Goal: Task Accomplishment & Management: Use online tool/utility

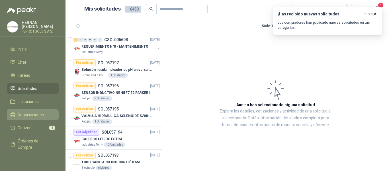
click at [24, 112] on span "Negociaciones" at bounding box center [31, 114] width 26 height 6
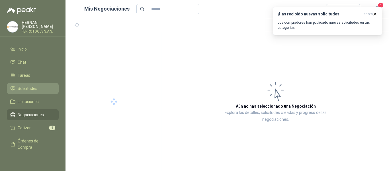
click at [27, 87] on span "Solicitudes" at bounding box center [28, 88] width 20 height 6
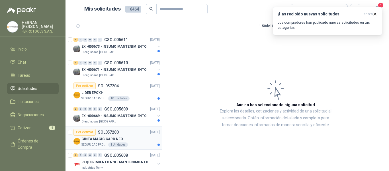
click at [133, 138] on div "CINTA MAGIC CARD NEO" at bounding box center [120, 138] width 78 height 7
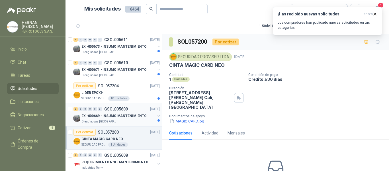
click at [125, 117] on p "EX -000669 - INSUMO MANTENIMIENTO" at bounding box center [113, 115] width 65 height 5
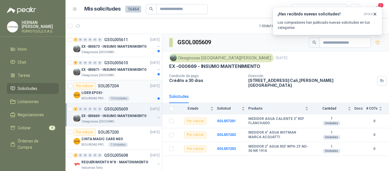
click at [116, 91] on div "LIDER EPOXI-" at bounding box center [120, 92] width 78 height 7
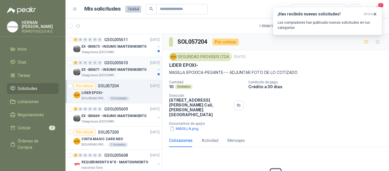
click at [129, 71] on p "EX -000671 - INSUMO MANTENIMIENTO" at bounding box center [113, 69] width 65 height 5
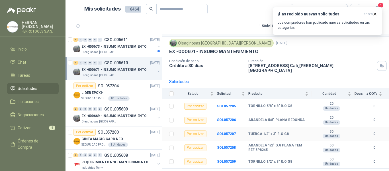
scroll to position [21, 0]
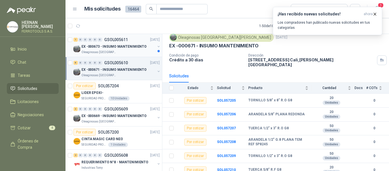
click at [115, 47] on p "EX -000673 - INSUMO MANTENIMIENTO" at bounding box center [113, 46] width 65 height 5
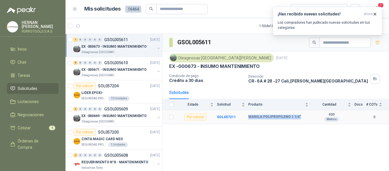
drag, startPoint x: 248, startPoint y: 118, endPoint x: 311, endPoint y: 118, distance: 62.7
click at [311, 118] on td "MANILA POLIPROPILENO 1 1/4"" at bounding box center [279, 117] width 63 height 14
copy b "MANILA POLIPROPILENO 1 1/4""
click at [343, 21] on p "Los compradores han publicado nuevas solicitudes en tus categorías." at bounding box center [328, 25] width 100 height 10
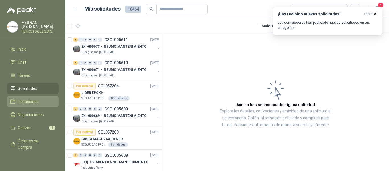
click at [36, 97] on link "Licitaciones" at bounding box center [33, 101] width 52 height 11
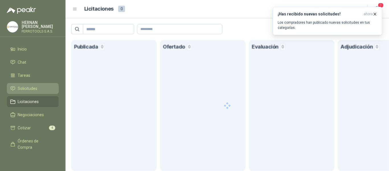
click at [30, 86] on span "Solicitudes" at bounding box center [28, 88] width 20 height 6
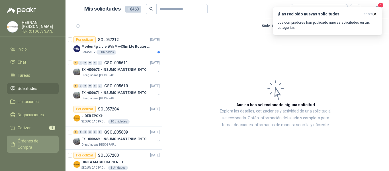
click at [31, 140] on span "Órdenes de Compra" at bounding box center [36, 144] width 36 height 13
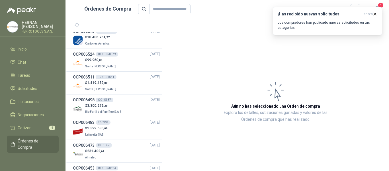
scroll to position [883, 0]
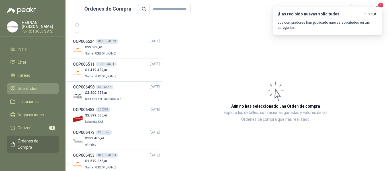
click at [25, 85] on span "Solicitudes" at bounding box center [28, 88] width 20 height 6
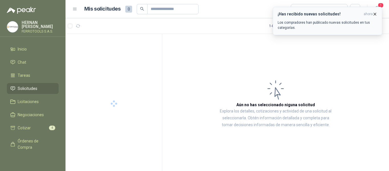
click at [354, 22] on p "Los compradores han publicado nuevas solicitudes en tus categorías." at bounding box center [328, 25] width 100 height 10
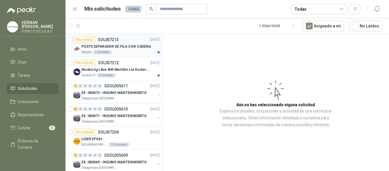
click at [121, 47] on p "POSTE SEPARADOR DE FILA CON CADENA" at bounding box center [115, 46] width 69 height 5
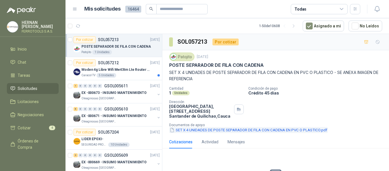
click at [270, 128] on button "SET X 4 UNIDADES DE POSTE SEPARADOR DE FILA CON CADENA EN PVC O PLASTICO.pdf" at bounding box center [248, 130] width 159 height 6
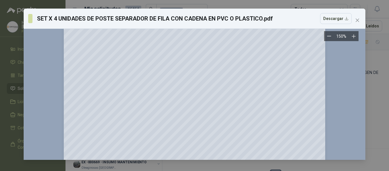
scroll to position [85, 0]
click at [356, 19] on icon "close" at bounding box center [357, 20] width 3 height 3
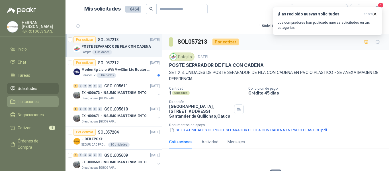
drag, startPoint x: 24, startPoint y: 112, endPoint x: 24, endPoint y: 103, distance: 8.8
click at [24, 112] on span "Negociaciones" at bounding box center [31, 114] width 26 height 6
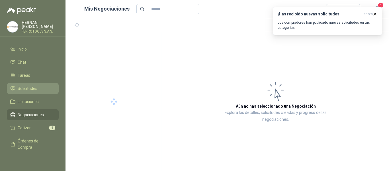
click at [19, 85] on span "Solicitudes" at bounding box center [28, 88] width 20 height 6
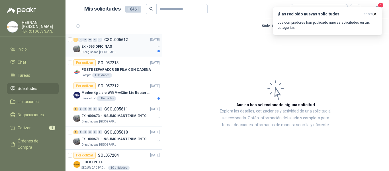
click at [130, 46] on div "EX - 595 OFICINAS" at bounding box center [118, 46] width 74 height 7
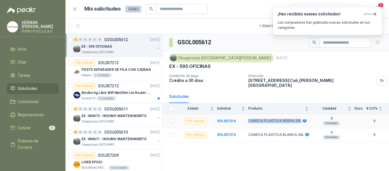
drag, startPoint x: 297, startPoint y: 116, endPoint x: 246, endPoint y: 117, distance: 50.7
click at [246, 117] on tr "Por cotizar SOL057214 CANECA PLASTICA NEGRA 20L 8 Unidades 0" at bounding box center [275, 121] width 227 height 14
copy tr "CANECA PLASTICA NEGRA 20L"
click at [225, 119] on b "SOL057214" at bounding box center [226, 121] width 19 height 4
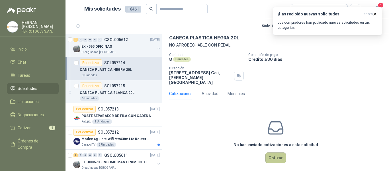
click at [270, 154] on button "Cotizar" at bounding box center [275, 157] width 21 height 11
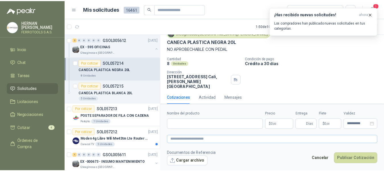
scroll to position [23, 0]
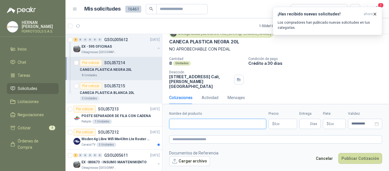
click at [220, 123] on input "Nombre del producto" at bounding box center [217, 123] width 97 height 10
paste input "**********"
type input "**********"
click at [222, 140] on textarea at bounding box center [275, 139] width 213 height 8
paste textarea "**********"
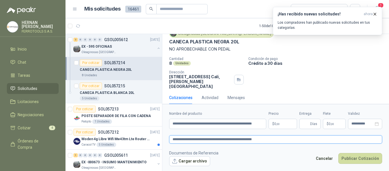
type textarea "**********"
click at [280, 121] on p "$ 0 ,00" at bounding box center [283, 123] width 28 height 10
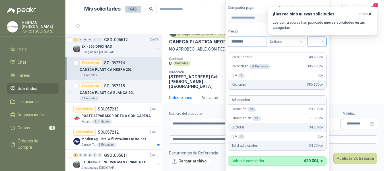
type input "********"
click at [318, 41] on input "search" at bounding box center [317, 41] width 13 height 9
click at [317, 56] on div "19%" at bounding box center [318, 53] width 17 height 9
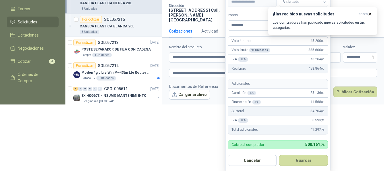
click at [304, 161] on button "Guardar" at bounding box center [303, 160] width 49 height 11
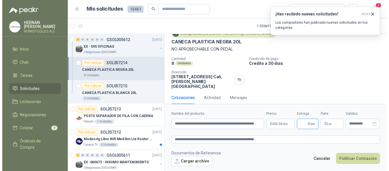
scroll to position [0, 0]
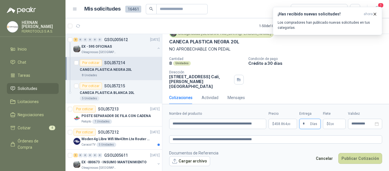
type input "*"
click at [306, 141] on textarea "**********" at bounding box center [275, 139] width 213 height 8
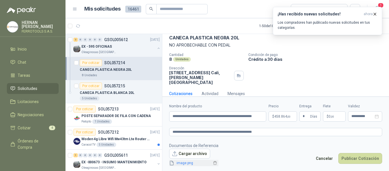
click at [191, 163] on div "image.png" at bounding box center [193, 161] width 49 height 7
click at [375, 14] on icon "button" at bounding box center [374, 14] width 5 height 5
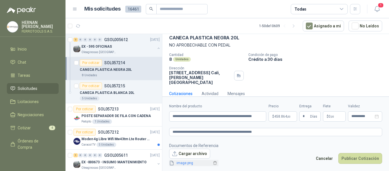
click at [189, 161] on link "image.png" at bounding box center [193, 162] width 38 height 5
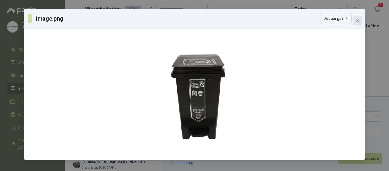
click at [359, 20] on icon "close" at bounding box center [357, 20] width 5 height 5
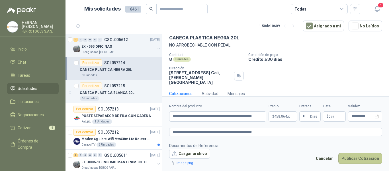
click at [354, 158] on button "Publicar Cotización" at bounding box center [360, 158] width 44 height 11
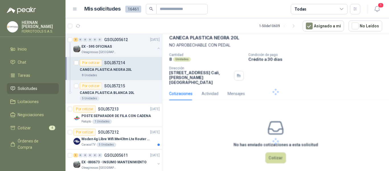
scroll to position [0, 0]
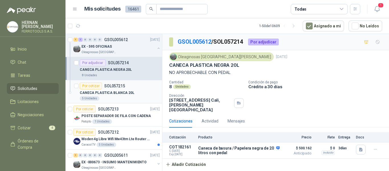
click at [122, 95] on div "CANECA PLASTICA BLANCA 20L" at bounding box center [120, 92] width 80 height 7
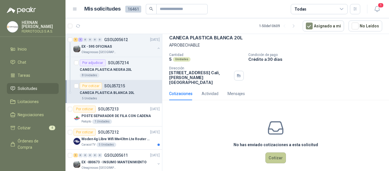
click at [273, 153] on button "Cotizar" at bounding box center [275, 157] width 21 height 11
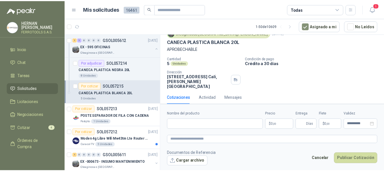
scroll to position [23, 0]
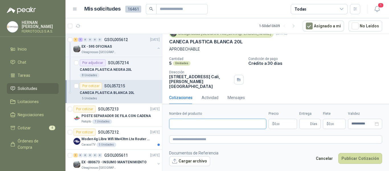
click at [218, 123] on input "Nombre del producto" at bounding box center [217, 123] width 97 height 10
paste input "**********"
type input "**********"
click at [220, 140] on textarea at bounding box center [275, 139] width 213 height 8
paste textarea "**********"
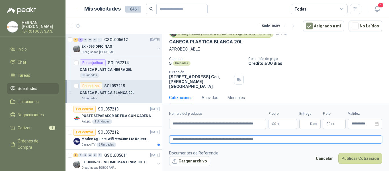
type textarea "**********"
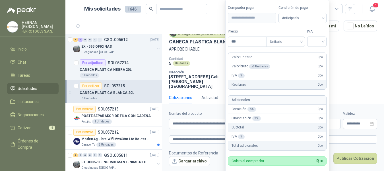
click at [282, 122] on body "HERNAN RUALES FERROTOOLS S.A.S. Inicio Chat Tareas Solicitudes Licitaciones Neg…" at bounding box center [192, 85] width 384 height 171
type input "********"
click at [321, 39] on input "search" at bounding box center [317, 41] width 13 height 9
click at [316, 54] on div "19%" at bounding box center [318, 53] width 11 height 6
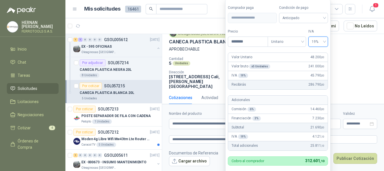
click at [320, 30] on label "IVA" at bounding box center [319, 31] width 20 height 5
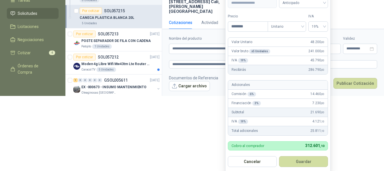
scroll to position [76, 0]
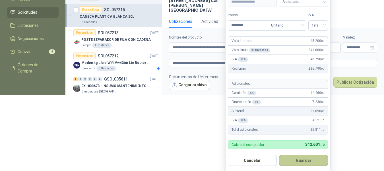
click at [302, 160] on button "Guardar" at bounding box center [303, 160] width 49 height 11
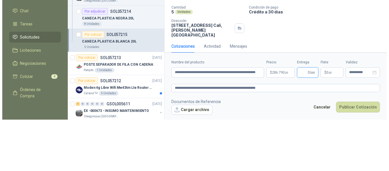
scroll to position [0, 0]
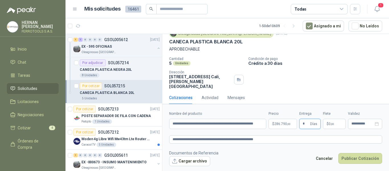
type input "*"
click at [270, 138] on textarea "**********" at bounding box center [275, 139] width 213 height 8
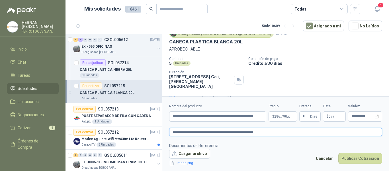
scroll to position [27, 0]
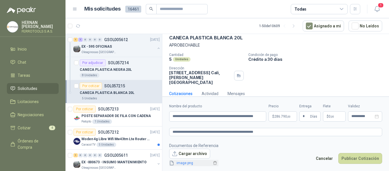
click at [187, 163] on link "image.png" at bounding box center [193, 162] width 38 height 5
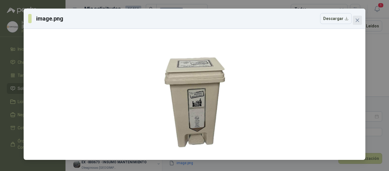
click at [358, 22] on icon "close" at bounding box center [357, 20] width 5 height 5
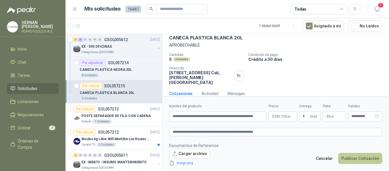
click at [353, 157] on button "Publicar Cotización" at bounding box center [360, 158] width 44 height 11
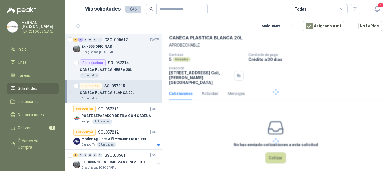
scroll to position [0, 0]
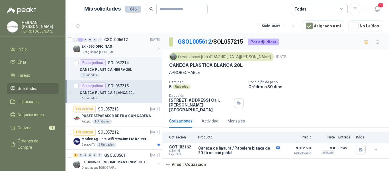
click at [156, 48] on button "button" at bounding box center [158, 48] width 5 height 5
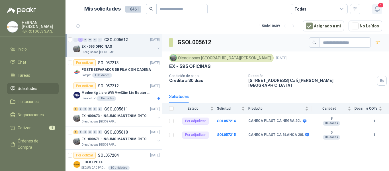
click at [379, 9] on icon "button" at bounding box center [376, 8] width 5 height 5
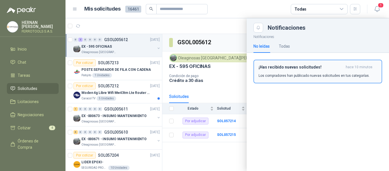
click at [302, 75] on p "Los compradores han publicado nuevas solicitudes en tus categorías." at bounding box center [314, 75] width 111 height 5
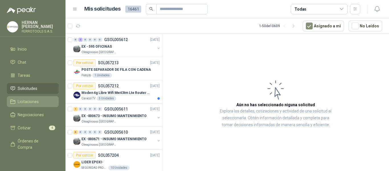
click at [28, 96] on link "Licitaciones" at bounding box center [33, 101] width 52 height 11
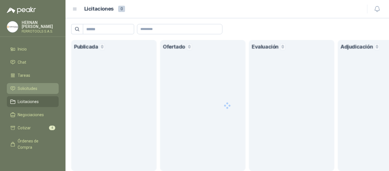
click at [29, 85] on span "Solicitudes" at bounding box center [28, 88] width 20 height 6
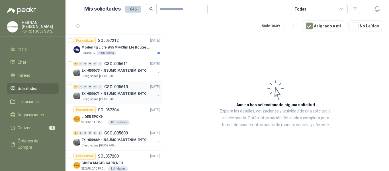
scroll to position [57, 0]
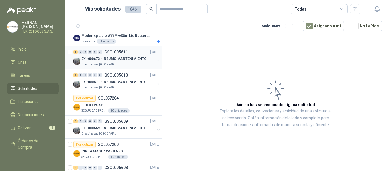
click at [130, 51] on div "1 0 0 0 0 0 GSOL005611 24/09/25" at bounding box center [116, 51] width 87 height 7
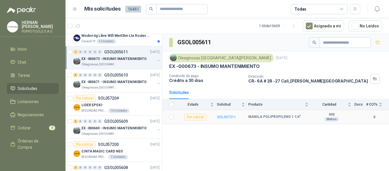
click at [227, 117] on b "SOL057211" at bounding box center [226, 117] width 19 height 4
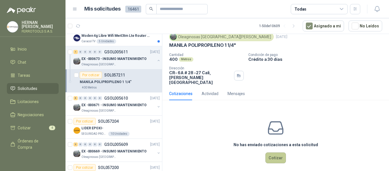
click at [279, 154] on button "Cotizar" at bounding box center [275, 157] width 21 height 11
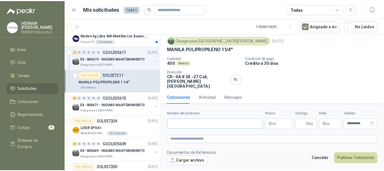
scroll to position [16, 0]
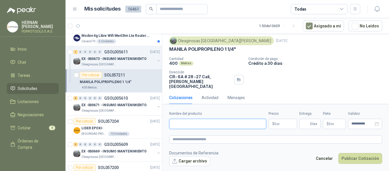
click at [209, 125] on input "Nombre del producto" at bounding box center [217, 123] width 97 height 10
paste input "**********"
type input "**********"
click at [212, 138] on textarea at bounding box center [275, 139] width 213 height 8
paste textarea "**********"
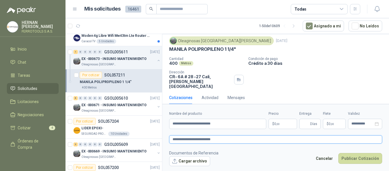
type textarea "**********"
click at [279, 125] on body "HERNAN RUALES FERROTOOLS S.A.S. Inicio Chat Tareas Solicitudes Licitaciones Neg…" at bounding box center [194, 85] width 389 height 171
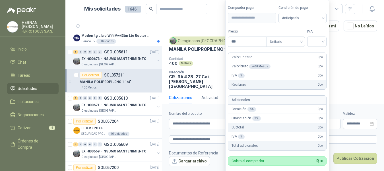
click at [347, 61] on p "Crédito a 30 días" at bounding box center [315, 63] width 136 height 5
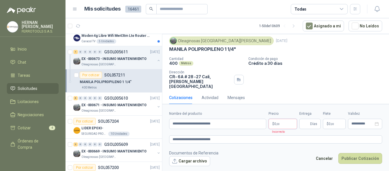
click at [281, 123] on body "HERNAN RUALES FERROTOOLS S.A.S. Inicio Chat Tareas Solicitudes Licitaciones Neg…" at bounding box center [194, 85] width 389 height 171
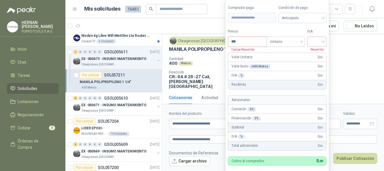
click at [240, 41] on input "***" at bounding box center [247, 42] width 38 height 10
type input "********"
click at [319, 42] on input "search" at bounding box center [316, 41] width 13 height 9
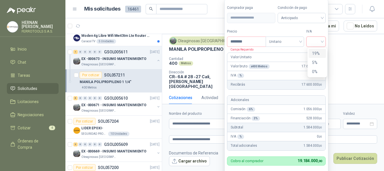
click at [318, 52] on div "19%" at bounding box center [317, 53] width 11 height 6
click at [320, 28] on form "**********" at bounding box center [277, 93] width 105 height 189
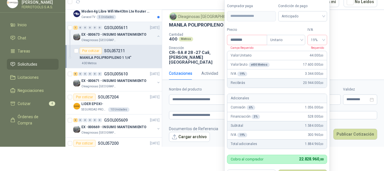
scroll to position [24, 0]
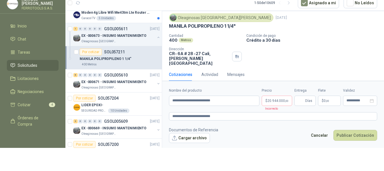
click at [352, 41] on p "Crédito a 30 días" at bounding box center [315, 40] width 136 height 5
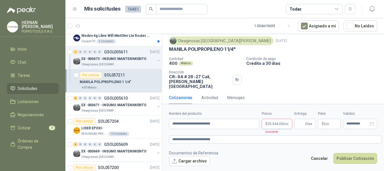
click at [282, 124] on body "HERNAN RUALES FERROTOOLS S.A.S. Inicio Chat Tareas Solicitudes Licitaciones Neg…" at bounding box center [192, 85] width 384 height 171
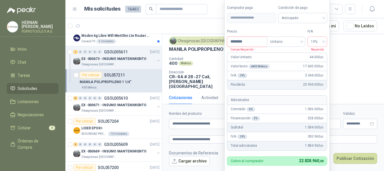
drag, startPoint x: 258, startPoint y: 41, endPoint x: 199, endPoint y: 40, distance: 59.3
click at [199, 40] on body "HERNAN RUALES FERROTOOLS S.A.S. Inicio Chat Tareas Solicitudes Licitaciones Neg…" at bounding box center [192, 85] width 384 height 171
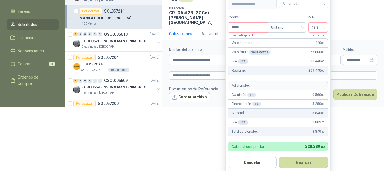
scroll to position [66, 0]
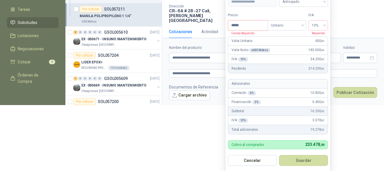
type input "*****"
click at [273, 14] on label "Tipo" at bounding box center [287, 15] width 38 height 5
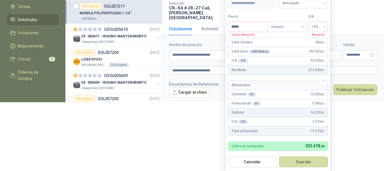
scroll to position [75, 0]
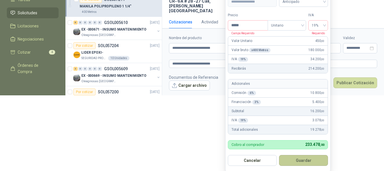
click at [309, 162] on button "Guardar" at bounding box center [303, 160] width 49 height 11
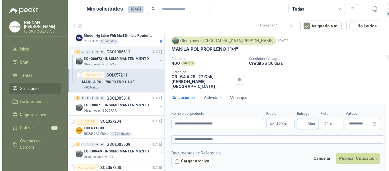
scroll to position [0, 0]
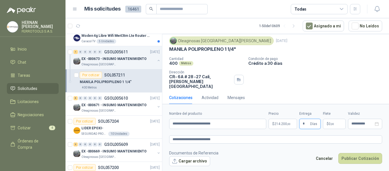
type input "*"
click at [258, 161] on footer "Documentos de Referencia Cargar archivo Cancelar Publicar Cotización" at bounding box center [275, 157] width 213 height 17
click at [356, 158] on button "Publicar Cotización" at bounding box center [360, 158] width 44 height 11
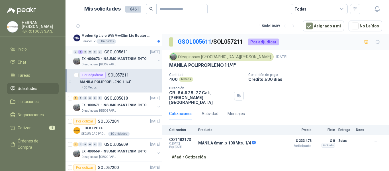
click at [151, 59] on div "EX -000673 - INSUMO MANTENIMIENTO Oleaginosas San Fernando" at bounding box center [116, 60] width 87 height 11
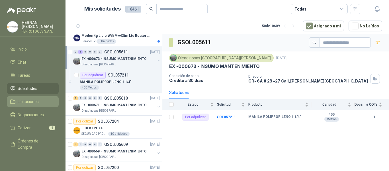
click at [30, 98] on span "Licitaciones" at bounding box center [28, 101] width 21 height 6
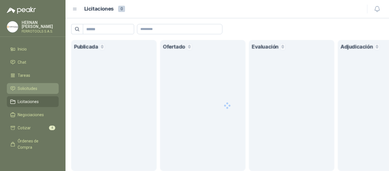
click at [28, 89] on span "Solicitudes" at bounding box center [28, 88] width 20 height 6
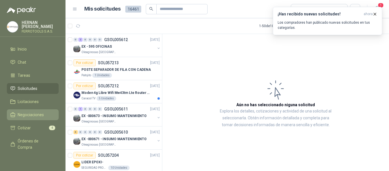
click at [20, 110] on link "Negociaciones" at bounding box center [33, 114] width 52 height 11
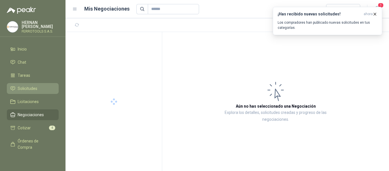
click at [31, 87] on span "Solicitudes" at bounding box center [28, 88] width 20 height 6
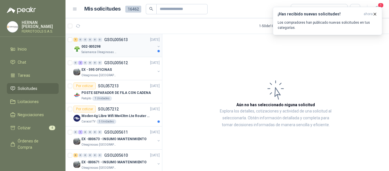
click at [119, 44] on div "002-005298" at bounding box center [118, 46] width 74 height 7
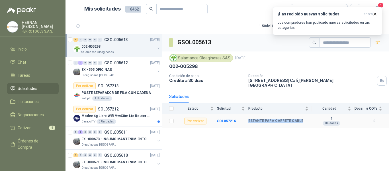
drag, startPoint x: 247, startPoint y: 116, endPoint x: 300, endPoint y: 117, distance: 52.4
click at [300, 117] on tr "Por cotizar SOL057216 ESTANTE PARA CARRETE CABLE 1 Unidades 0" at bounding box center [275, 121] width 227 height 14
copy tr "ESTANTE PARA CARRETE CABLE"
click at [352, 23] on p "Los compradores han publicado nuevas solicitudes en tus categorías." at bounding box center [328, 25] width 100 height 10
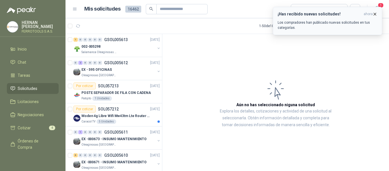
click at [302, 16] on h3 "¡Has recibido nuevas solicitudes!" at bounding box center [320, 14] width 84 height 5
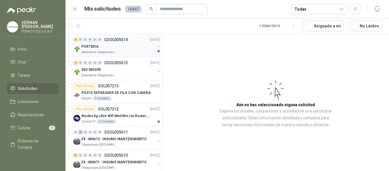
click at [140, 50] on div "Salamanca Oleaginosas SAS" at bounding box center [118, 52] width 74 height 5
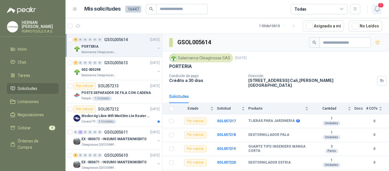
click at [376, 12] on icon "button" at bounding box center [377, 8] width 7 height 7
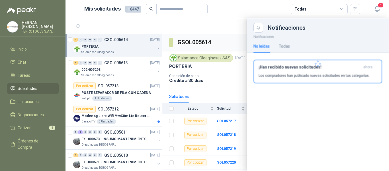
click at [330, 69] on div at bounding box center [318, 63] width 142 height 62
click at [299, 75] on p "Los compradores han publicado nuevas solicitudes en tus categorías." at bounding box center [314, 75] width 111 height 5
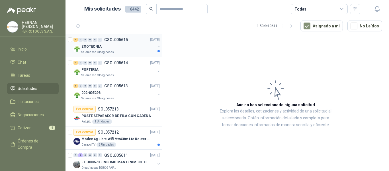
click at [134, 50] on div "Salamanca Oleaginosas SAS" at bounding box center [118, 52] width 74 height 5
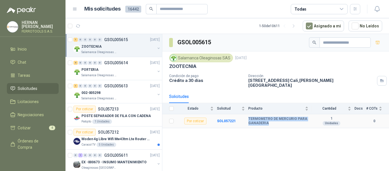
drag, startPoint x: 248, startPoint y: 115, endPoint x: 269, endPoint y: 121, distance: 21.3
click at [269, 121] on b "TERMOMETRO DE MERCURIO PARA GANADERIA" at bounding box center [278, 120] width 60 height 9
copy b "TERMOMETRO DE MERCURIO PARA GANADERIA"
